Goal: Navigation & Orientation: Find specific page/section

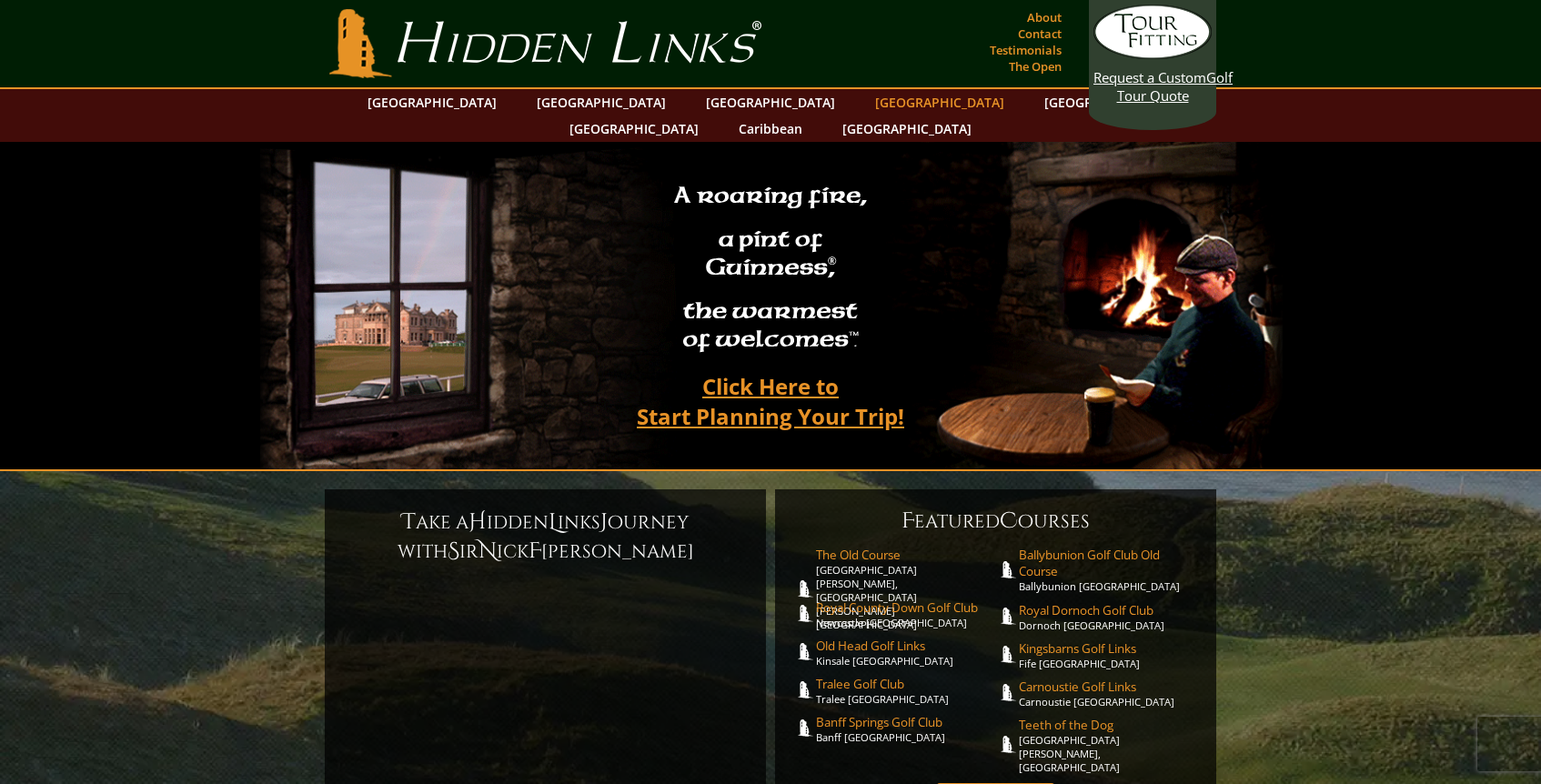
click at [866, 106] on link "[GEOGRAPHIC_DATA]" at bounding box center [940, 102] width 148 height 27
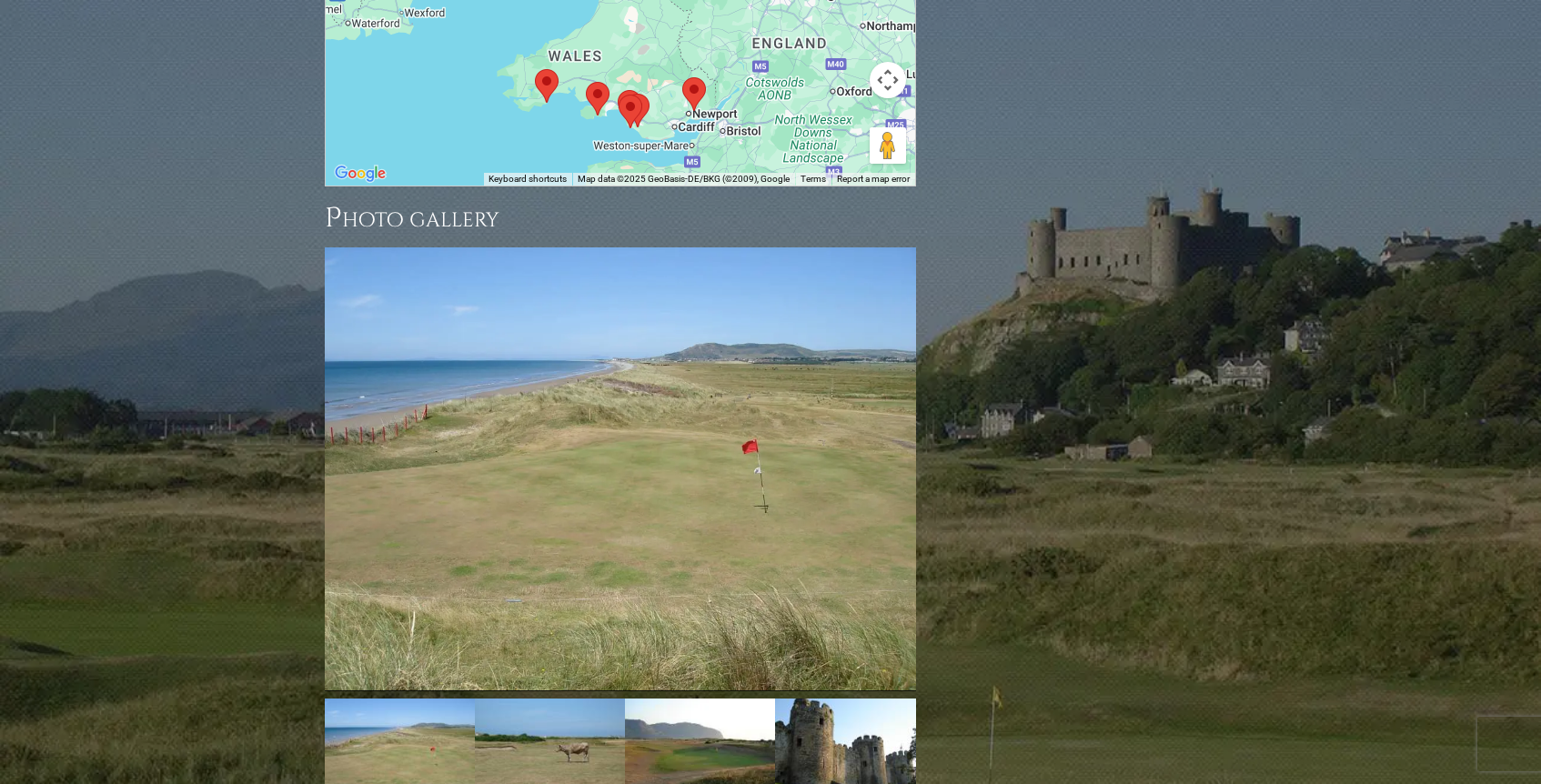
scroll to position [2134, 0]
